Goal: Task Accomplishment & Management: Use online tool/utility

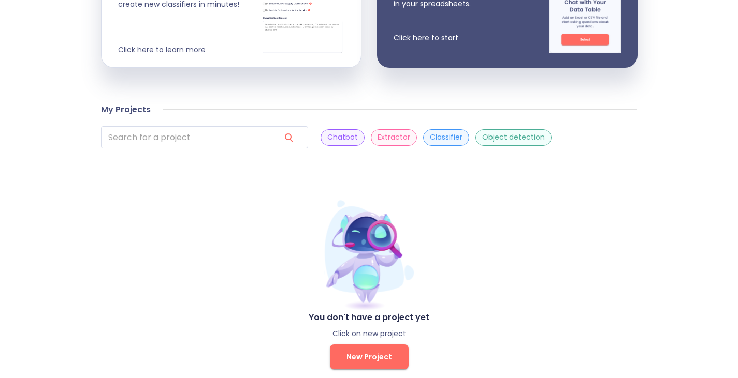
scroll to position [304, 0]
click at [361, 350] on span "New Project" at bounding box center [369, 356] width 46 height 13
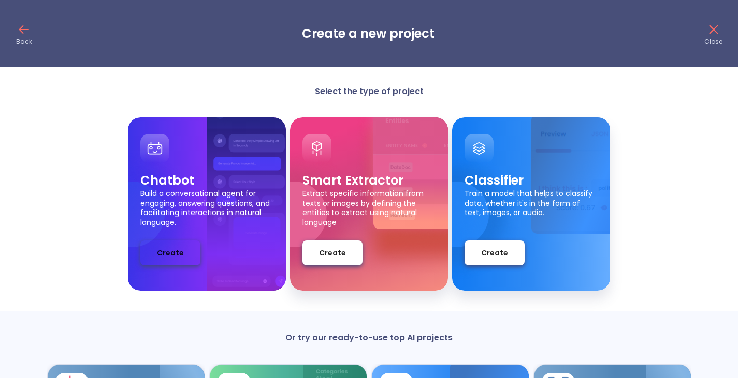
click at [170, 255] on span "Create" at bounding box center [170, 253] width 27 height 13
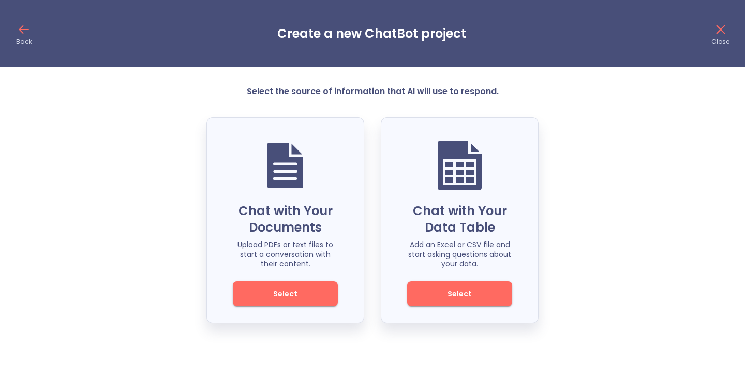
click at [290, 298] on span "Select" at bounding box center [286, 294] width 70 height 13
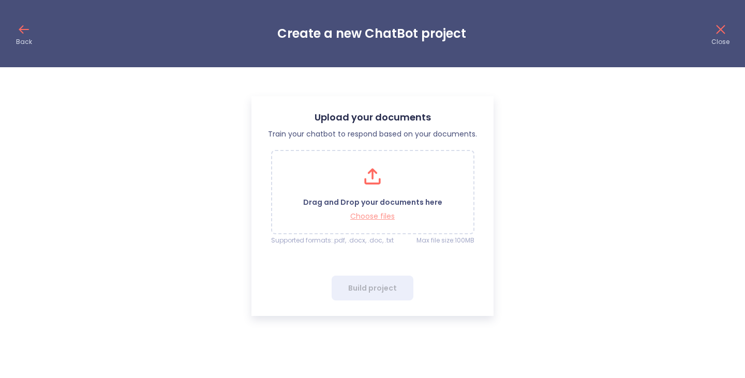
click at [375, 216] on p "Choose files" at bounding box center [372, 217] width 139 height 10
click at [372, 216] on p "Choose files" at bounding box center [372, 217] width 139 height 10
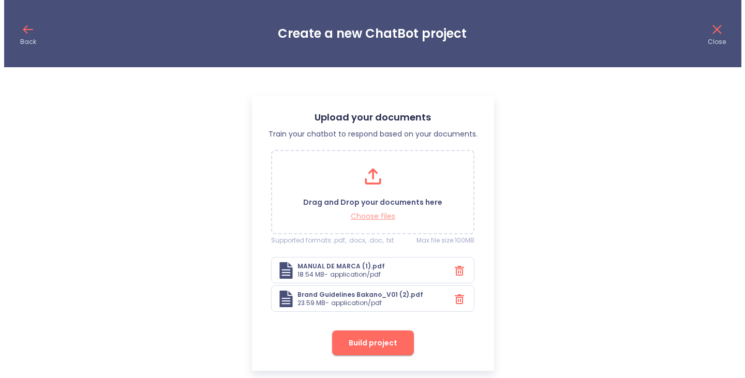
scroll to position [11, 0]
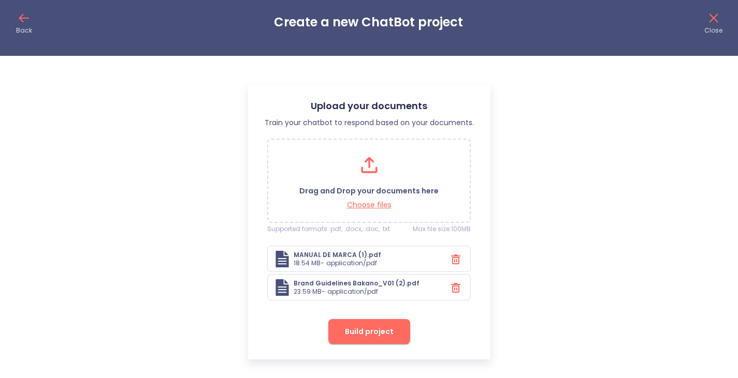
click at [371, 329] on span "Build project" at bounding box center [369, 332] width 49 height 13
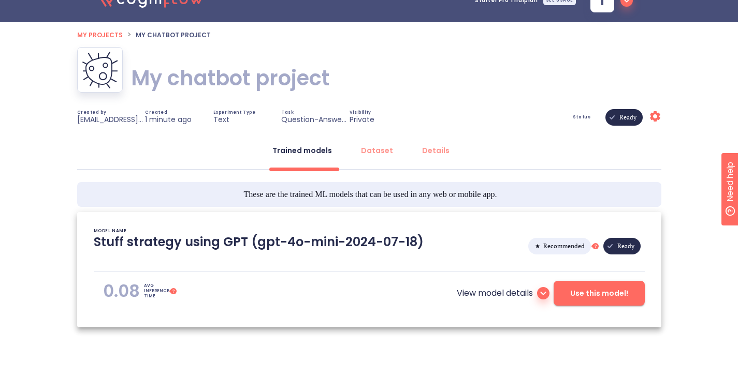
scroll to position [44, 0]
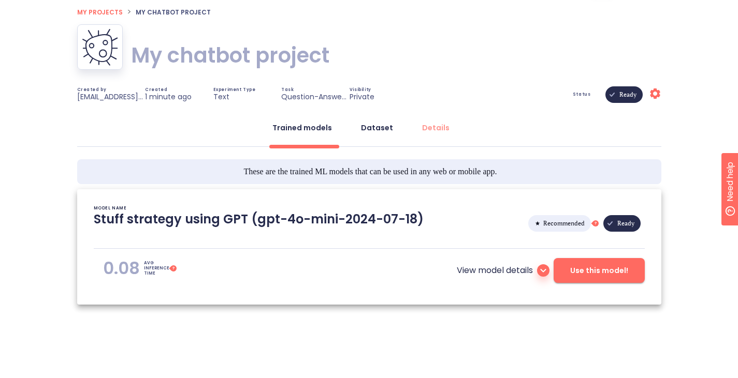
click at [385, 124] on div "Dataset" at bounding box center [377, 128] width 32 height 10
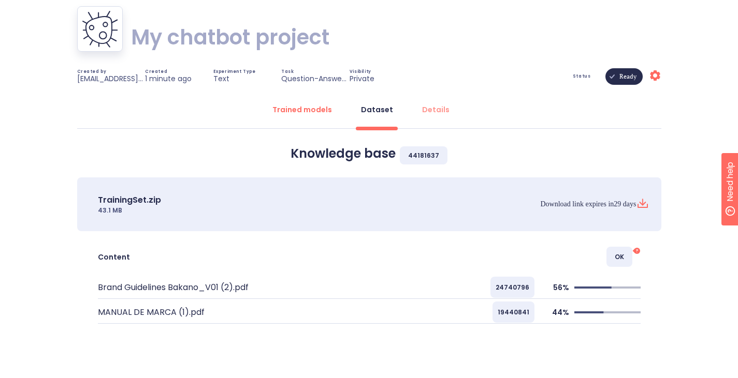
scroll to position [63, 0]
click at [311, 111] on div "Trained models" at bounding box center [302, 109] width 60 height 10
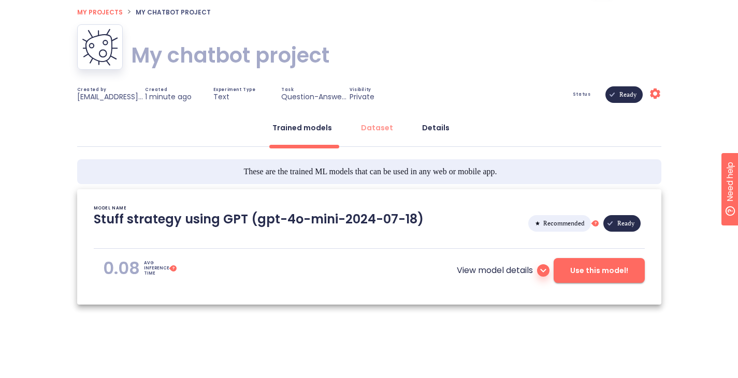
click at [435, 129] on div "Details" at bounding box center [435, 128] width 27 height 10
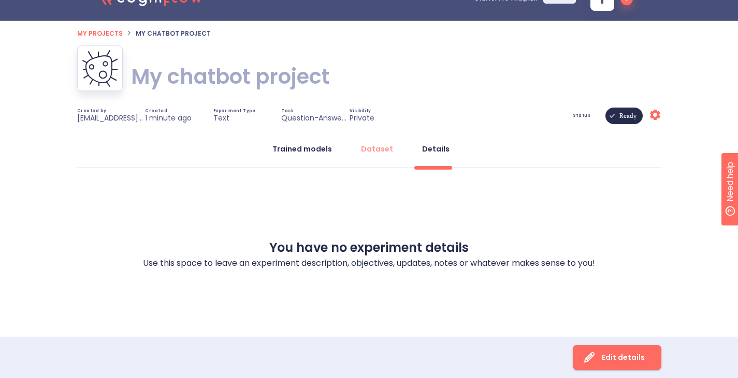
click at [306, 146] on div "Trained models" at bounding box center [302, 149] width 60 height 10
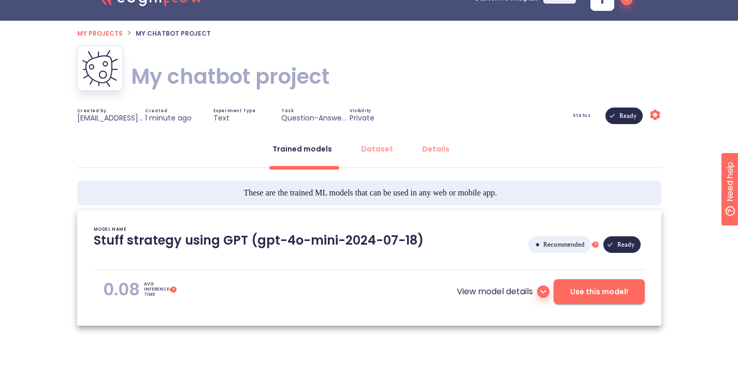
click at [542, 292] on icon at bounding box center [543, 292] width 6 height 4
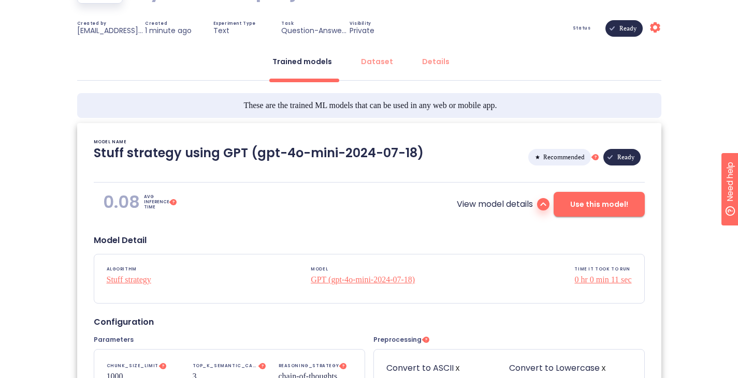
scroll to position [98, 0]
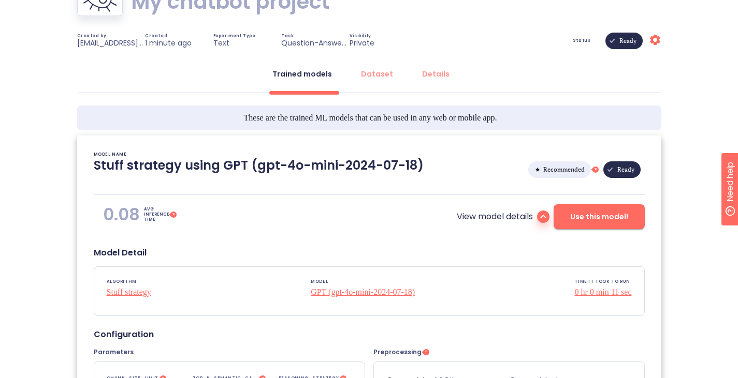
click at [542, 220] on icon at bounding box center [543, 217] width 12 height 12
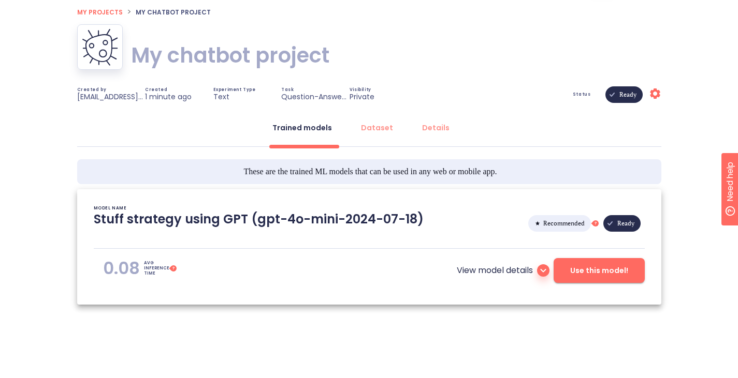
scroll to position [44, 0]
click at [611, 271] on span "Use this model!" at bounding box center [599, 271] width 58 height 13
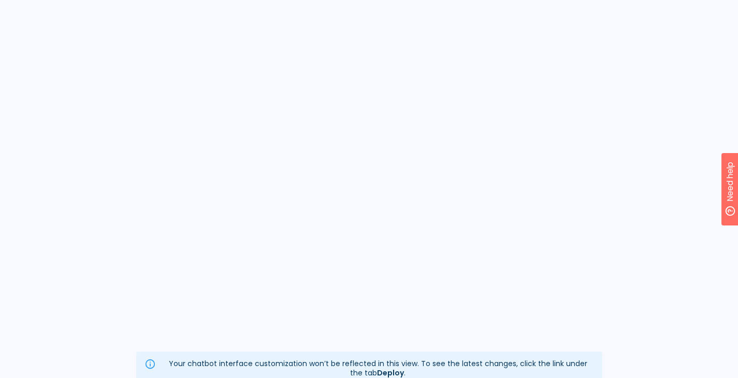
scroll to position [132, 0]
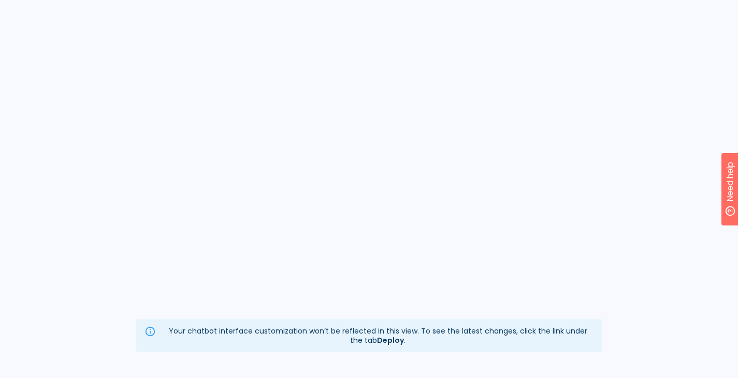
click at [386, 342] on strong "Deploy" at bounding box center [390, 340] width 27 height 10
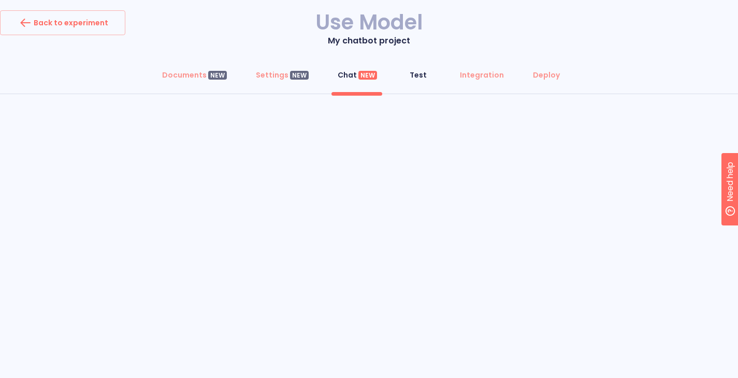
click at [415, 74] on div "Test" at bounding box center [417, 75] width 17 height 10
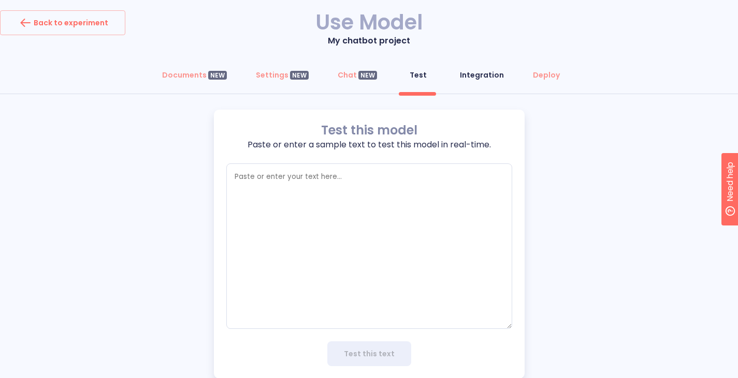
click at [468, 71] on div "Integration" at bounding box center [482, 75] width 44 height 10
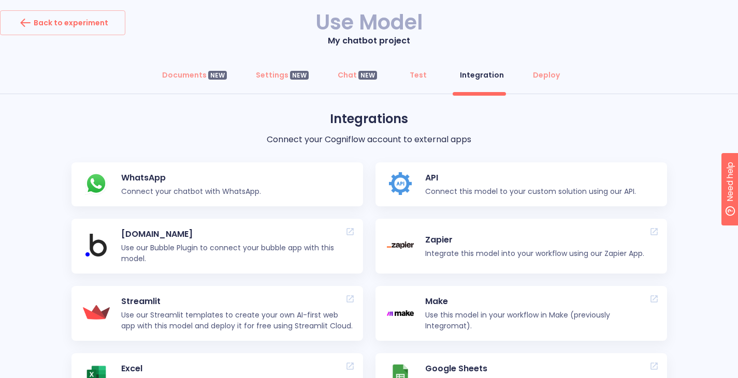
click at [468, 71] on div "Integration" at bounding box center [482, 75] width 44 height 10
click at [541, 71] on div "Deploy" at bounding box center [546, 75] width 27 height 10
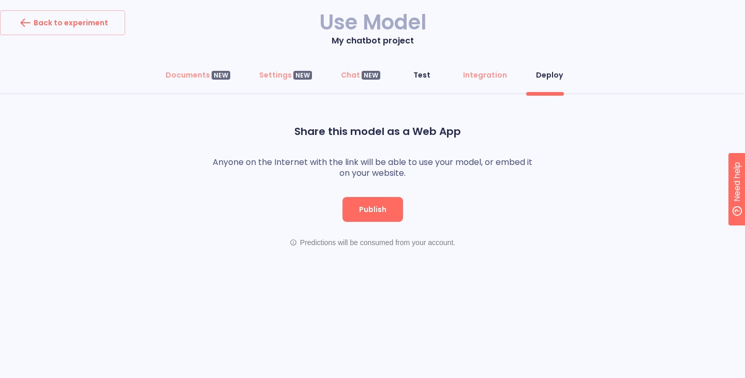
click at [422, 75] on div "Test" at bounding box center [422, 75] width 17 height 10
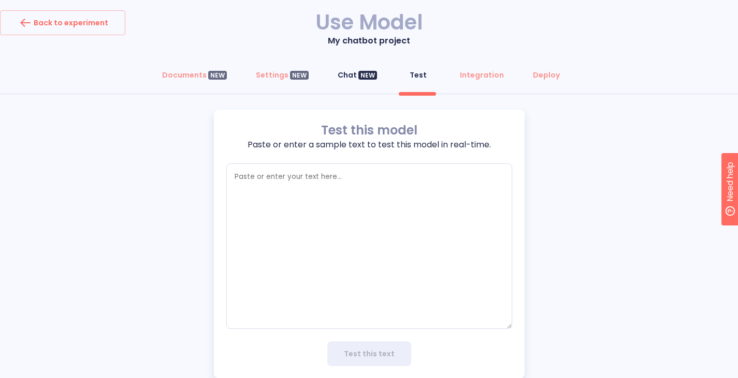
click at [349, 77] on div "Chat NEW" at bounding box center [356, 75] width 39 height 10
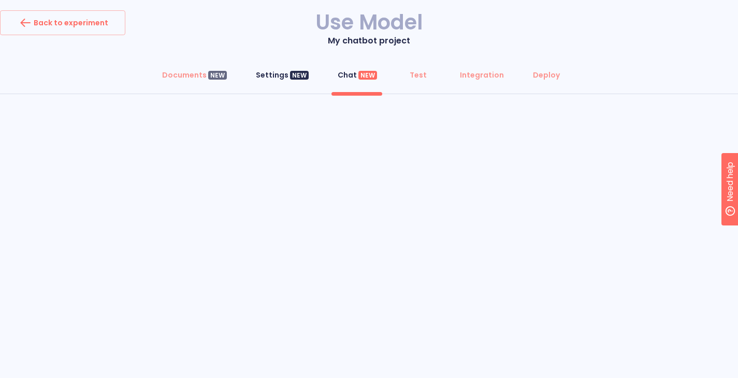
click at [271, 73] on div "Settings NEW" at bounding box center [282, 75] width 53 height 10
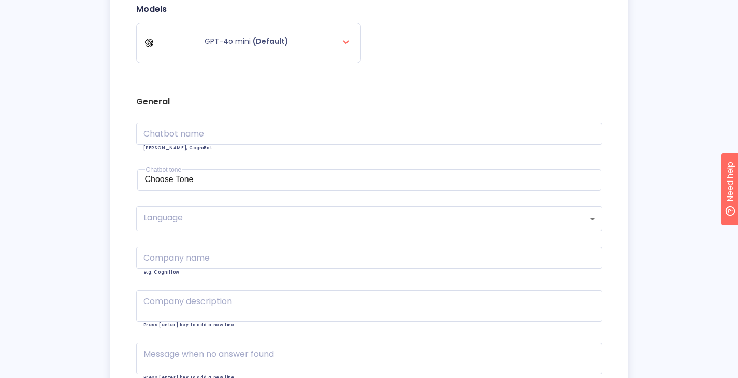
scroll to position [159, 0]
click at [345, 39] on icon at bounding box center [346, 41] width 12 height 12
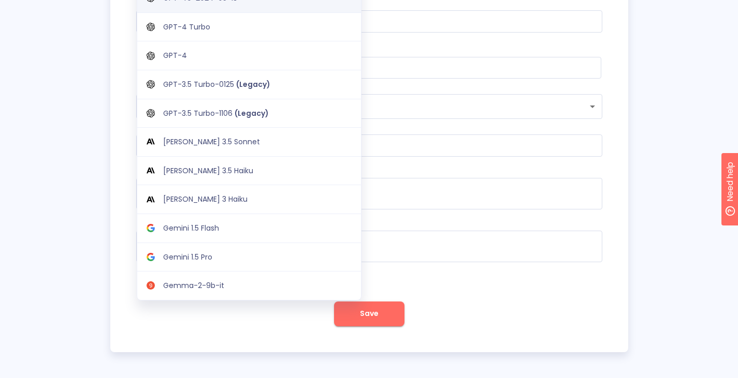
scroll to position [273, 0]
click at [660, 180] on div "Documents NEW Settings NEW Chat NEW Test Integration Deploy Settings Models GPT…" at bounding box center [369, 72] width 738 height 561
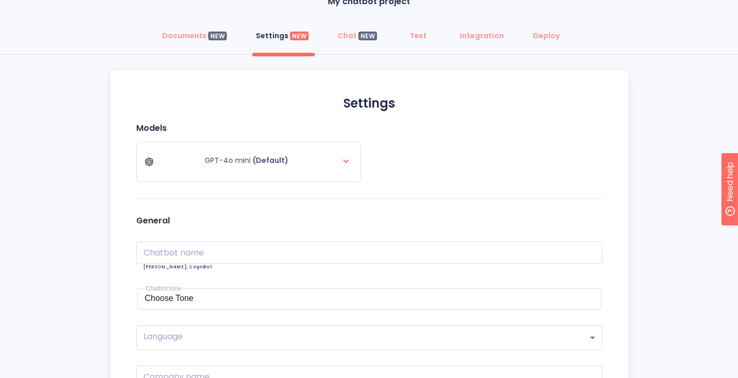
scroll to position [32, 0]
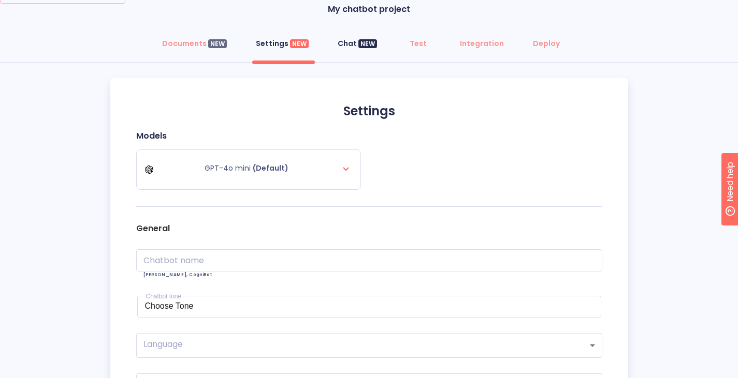
click at [354, 33] on button "Chat NEW" at bounding box center [357, 43] width 52 height 25
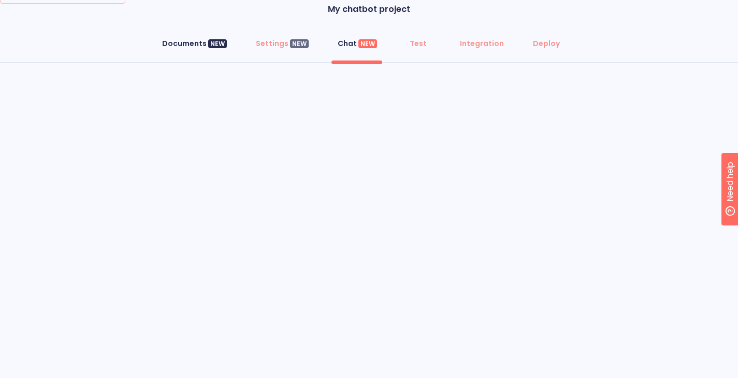
click at [187, 43] on div "Documents NEW" at bounding box center [194, 43] width 65 height 10
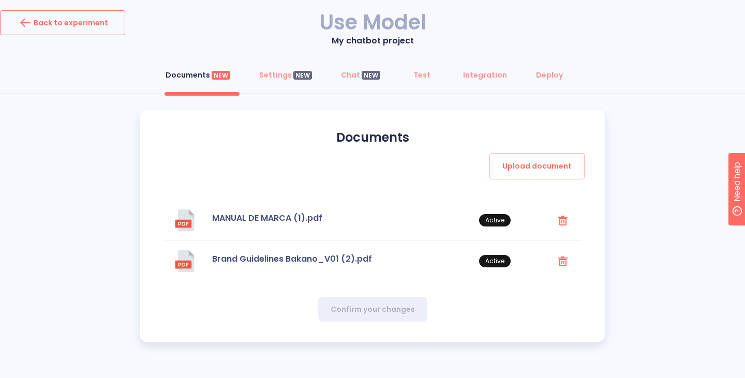
click at [70, 26] on div "Back to experiment" at bounding box center [62, 22] width 91 height 17
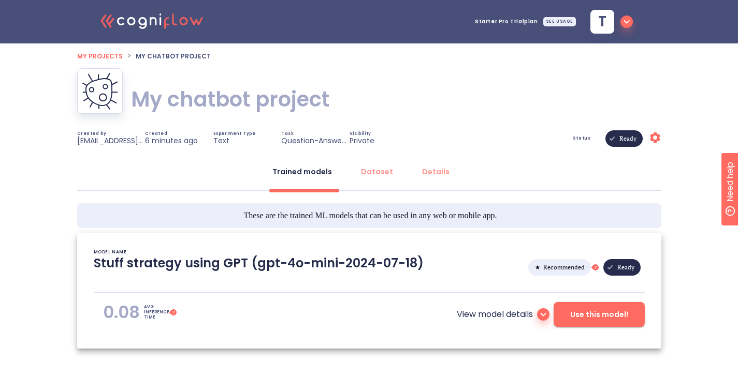
click at [110, 56] on span "My projects" at bounding box center [100, 56] width 46 height 9
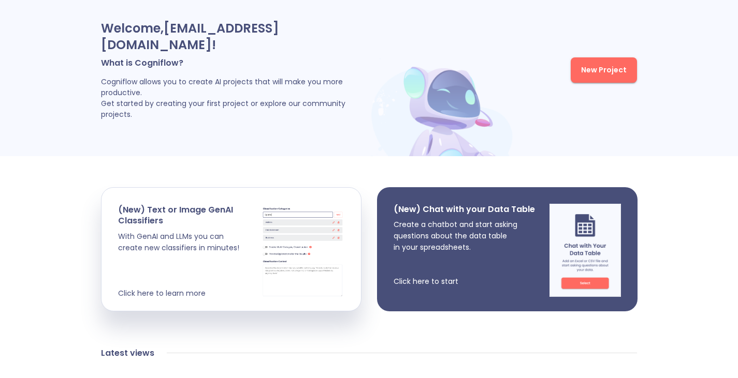
scroll to position [50, 0]
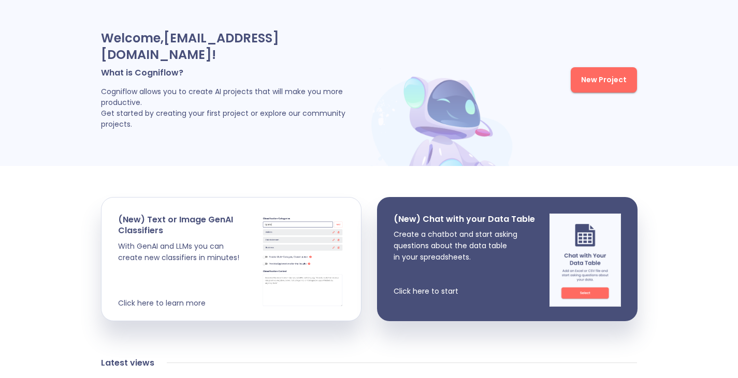
click at [604, 74] on span "New Project" at bounding box center [604, 80] width 46 height 13
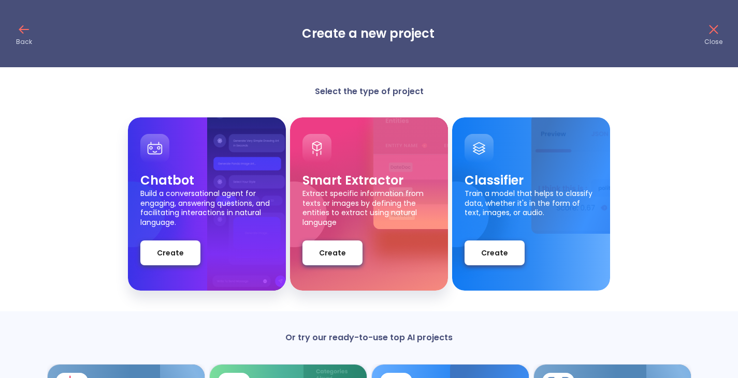
scroll to position [1, 0]
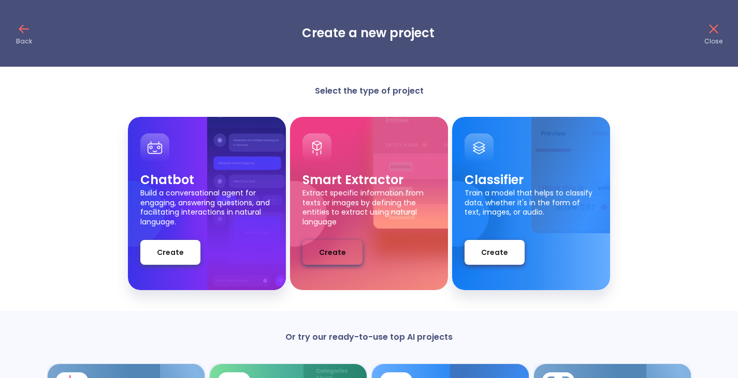
click at [330, 248] on span "Create" at bounding box center [332, 252] width 27 height 13
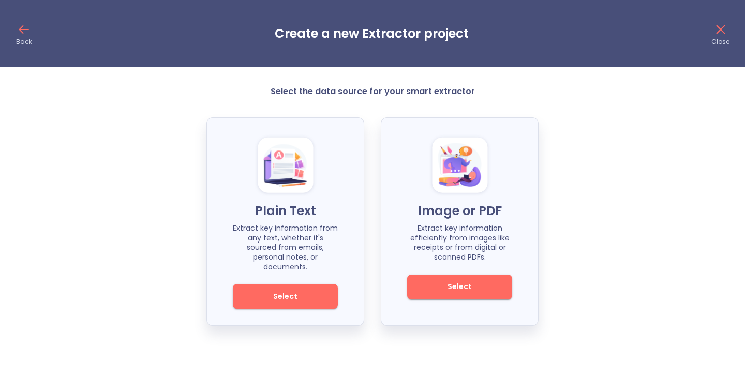
click at [24, 32] on icon at bounding box center [24, 29] width 17 height 17
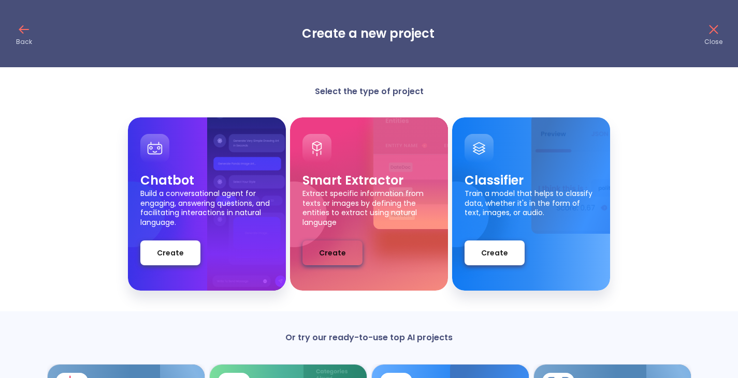
click at [331, 252] on span "Create" at bounding box center [332, 253] width 27 height 13
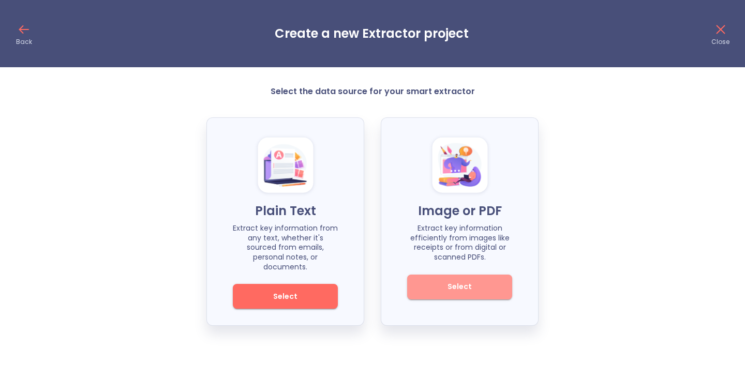
click at [473, 288] on span "Select" at bounding box center [460, 287] width 70 height 13
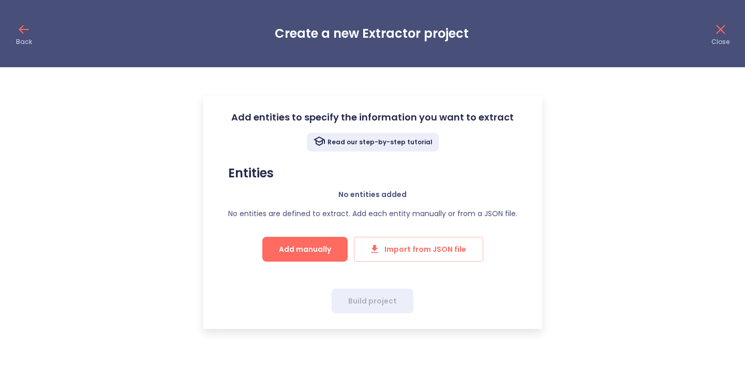
click at [23, 32] on icon at bounding box center [24, 29] width 17 height 17
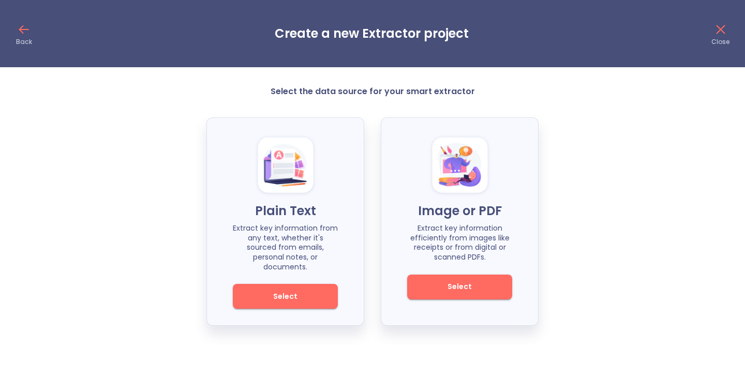
click at [23, 32] on icon at bounding box center [24, 29] width 17 height 17
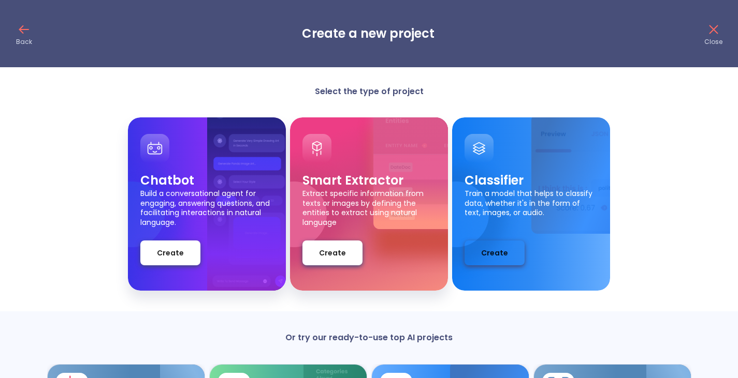
click at [489, 252] on span "Create" at bounding box center [494, 253] width 27 height 13
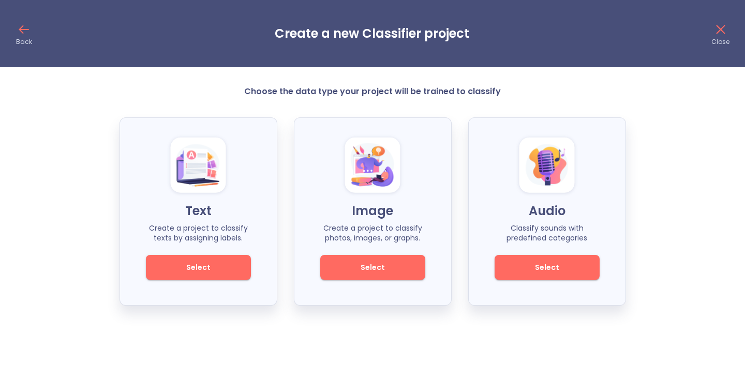
click at [397, 263] on span "Select" at bounding box center [373, 267] width 70 height 13
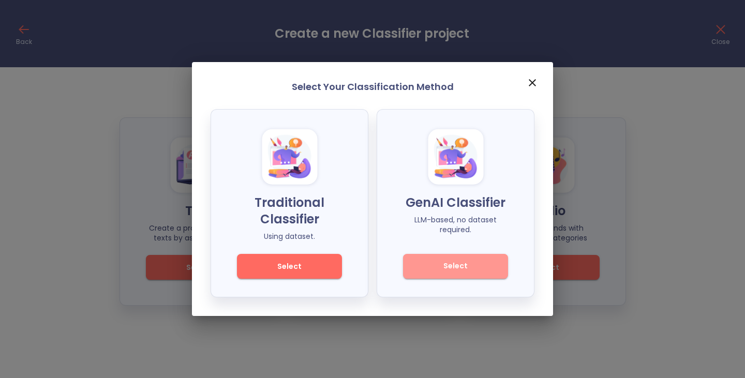
click at [467, 269] on span "Select" at bounding box center [456, 266] width 70 height 13
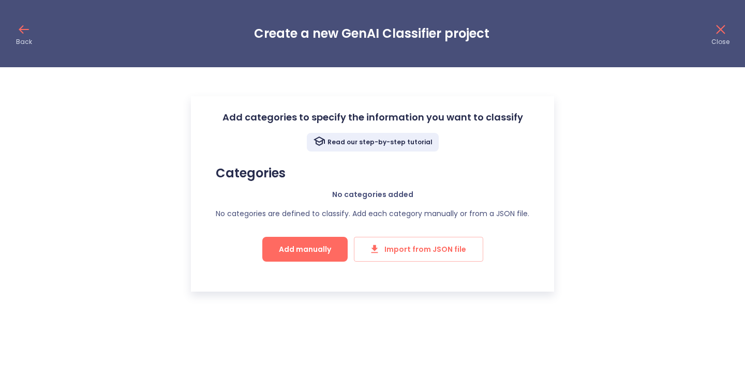
click at [18, 31] on icon at bounding box center [24, 29] width 17 height 17
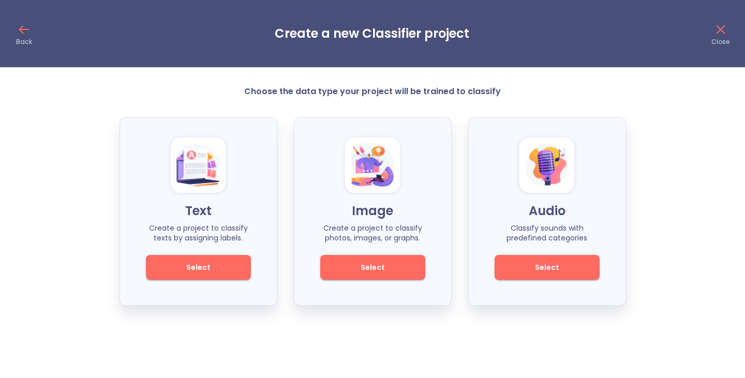
click at [18, 31] on icon at bounding box center [24, 29] width 17 height 17
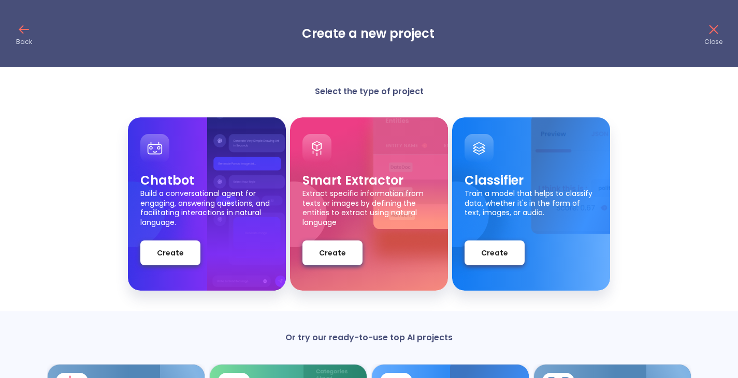
click at [18, 31] on icon at bounding box center [24, 29] width 17 height 17
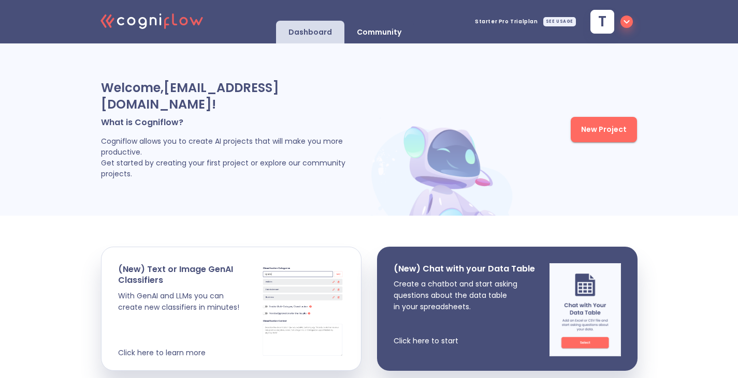
click at [369, 28] on p "Community" at bounding box center [379, 32] width 45 height 10
